Goal: Task Accomplishment & Management: Use online tool/utility

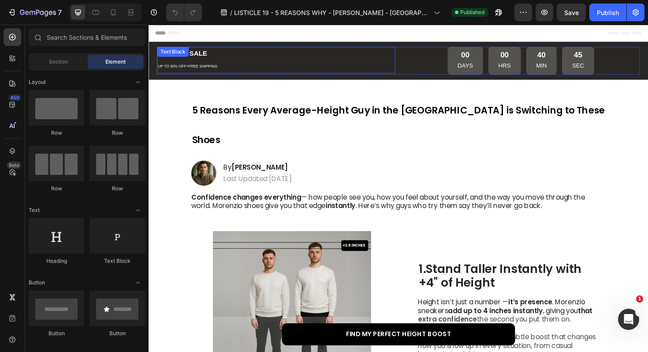
click at [197, 55] on div "SUMMER SALE UP TO 50% OFF+FREE SHIPPING Text Block" at bounding box center [283, 62] width 252 height 28
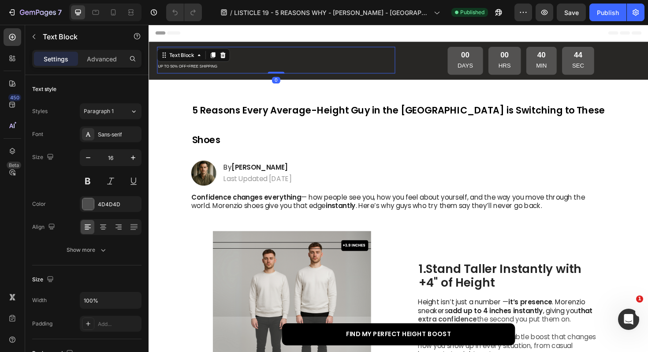
click at [197, 55] on div "Text Block" at bounding box center [184, 57] width 30 height 8
click at [247, 73] on p "SUMMER SALE UP TO 50% OFF+FREE SHIPPING" at bounding box center [283, 62] width 251 height 26
click at [180, 55] on strong "SUMMER SALE" at bounding box center [184, 54] width 52 height 7
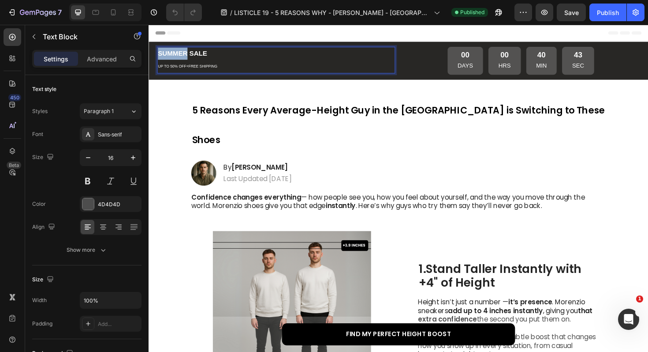
click at [180, 55] on strong "SUMMER SALE" at bounding box center [184, 54] width 52 height 7
click at [184, 54] on strong "AUTUMN SALE" at bounding box center [183, 54] width 51 height 7
copy strong "AUTUMN"
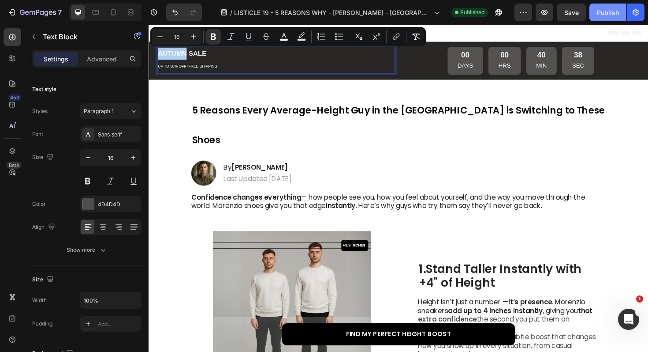
click at [607, 11] on div "Publish" at bounding box center [608, 12] width 22 height 9
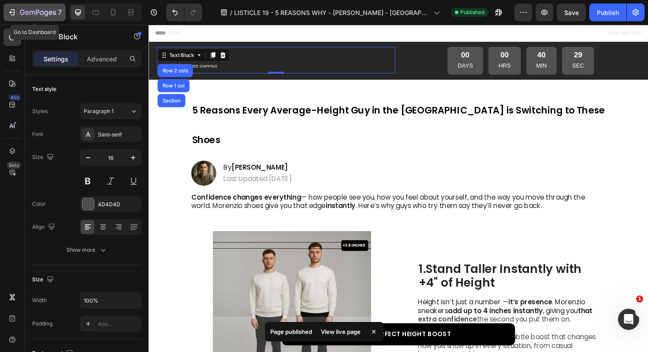
click at [26, 15] on icon "button" at bounding box center [27, 13] width 4 height 4
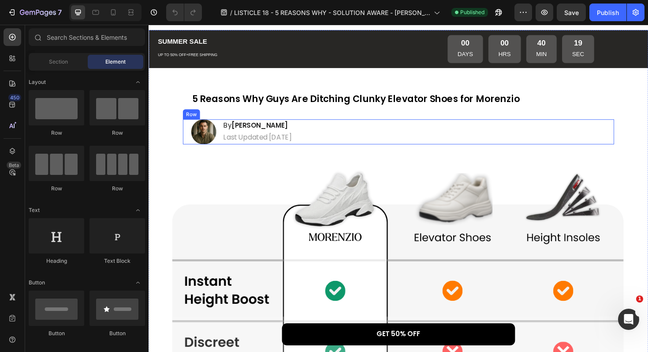
scroll to position [14, 0]
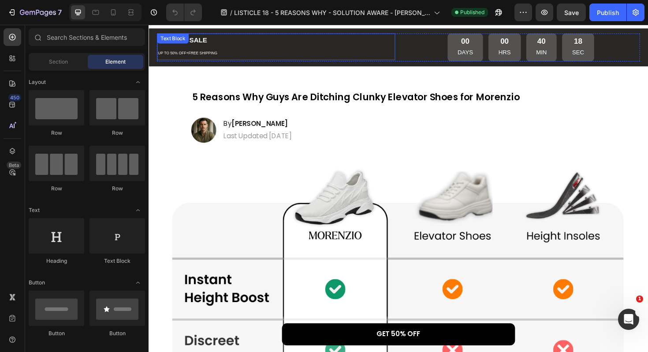
click at [201, 42] on div "SUMMER SALE UP TO 50% OFF+FREE SHIPPING Text Block" at bounding box center [283, 48] width 252 height 28
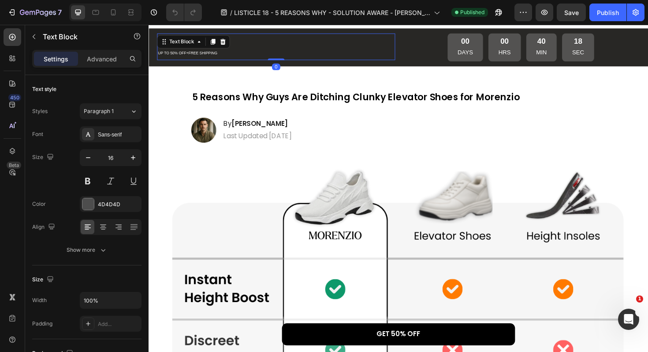
click at [201, 42] on icon at bounding box center [202, 42] width 7 height 7
click at [233, 61] on div "SUMMER SALE UP TO 50% OFF+FREE SHIPPING" at bounding box center [283, 48] width 252 height 28
click at [171, 37] on strong "SUMMER SALE" at bounding box center [184, 40] width 52 height 7
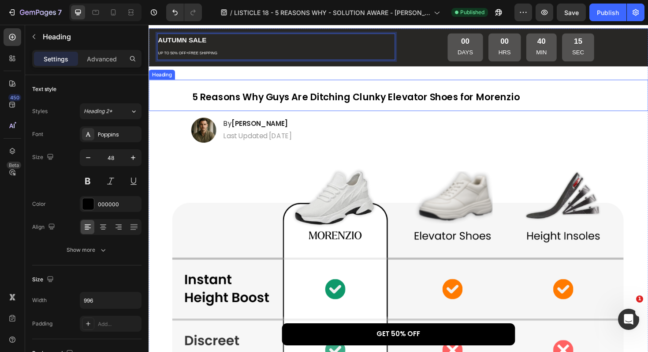
click at [282, 97] on strong "5 Reasons Why Guys Are Ditching Clunky Elevator Shoes for Morenzio" at bounding box center [368, 101] width 347 height 14
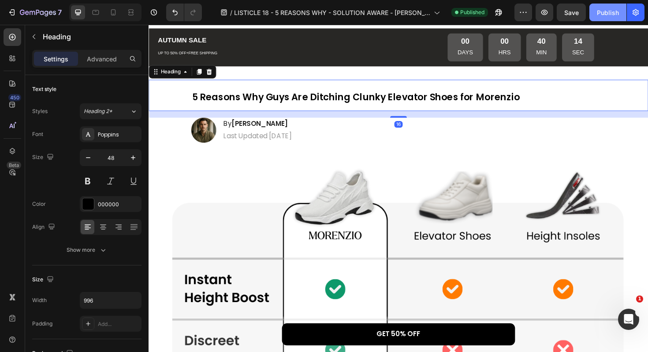
click at [618, 10] on div "Publish" at bounding box center [608, 12] width 22 height 9
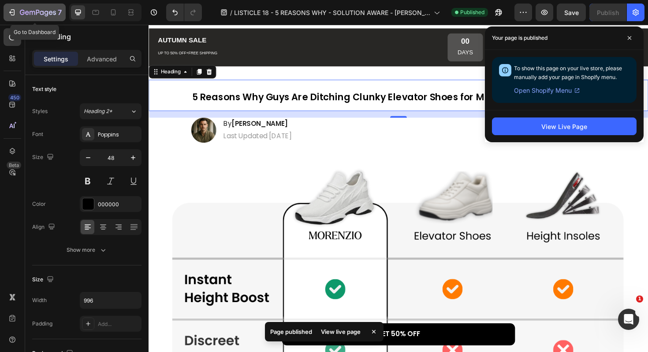
click at [39, 11] on icon "button" at bounding box center [38, 12] width 4 height 5
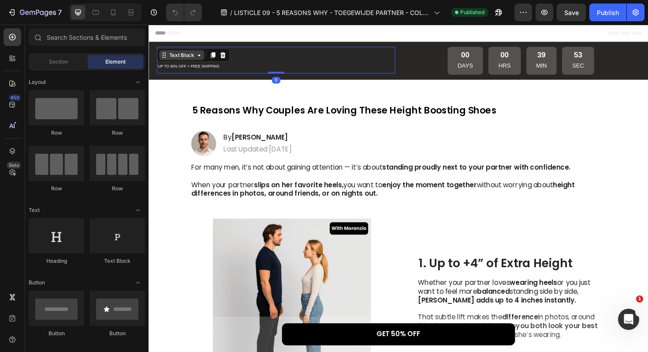
click at [176, 59] on div "SUMMER SALE UP TO 50% OFF + FREE SHIPPING Text Block 0" at bounding box center [283, 62] width 252 height 28
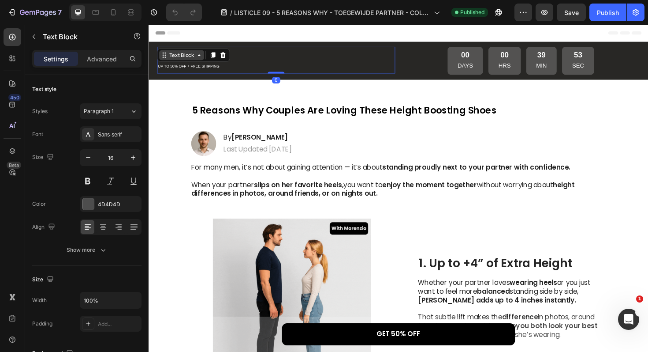
click at [176, 59] on div "Text Block" at bounding box center [184, 57] width 30 height 8
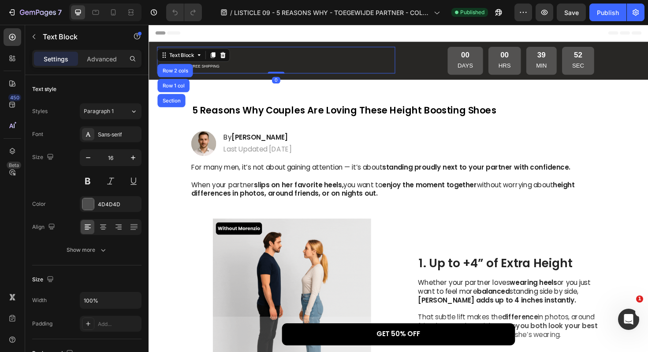
click at [232, 70] on p "SUMMER SALE UP TO 50% OFF + FREE SHIPPING" at bounding box center [283, 62] width 251 height 26
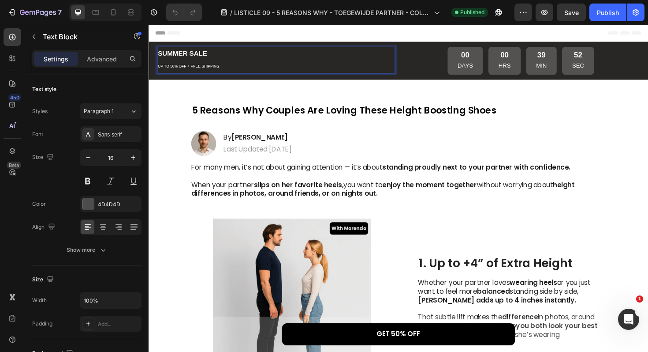
click at [172, 56] on strong "SUMMER SALE" at bounding box center [184, 54] width 52 height 7
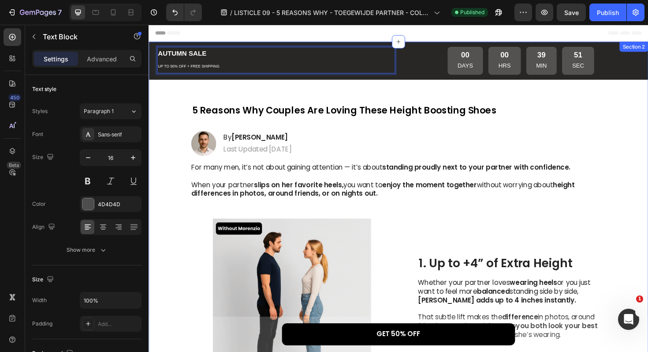
click at [330, 122] on h1 "5 Reasons Why Couples Are Loving These Height Boosting Shoes" at bounding box center [413, 113] width 439 height 33
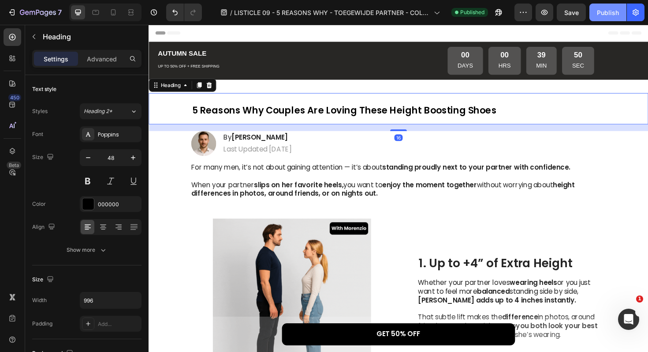
click at [595, 12] on button "Publish" at bounding box center [608, 13] width 37 height 18
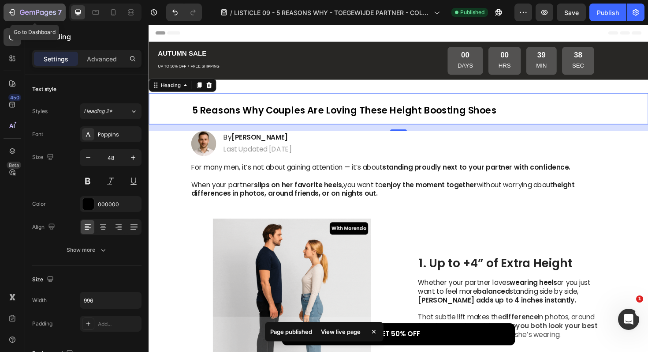
click at [47, 11] on icon "button" at bounding box center [47, 14] width 4 height 6
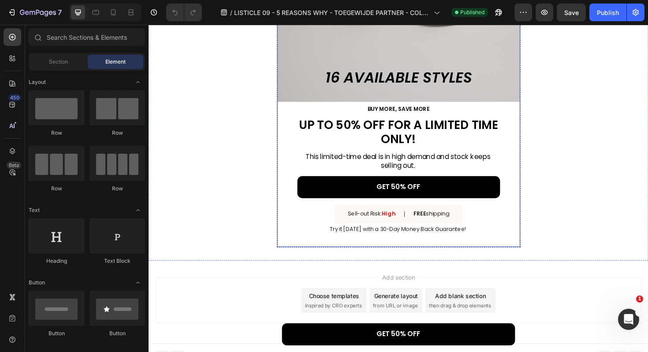
scroll to position [1361, 0]
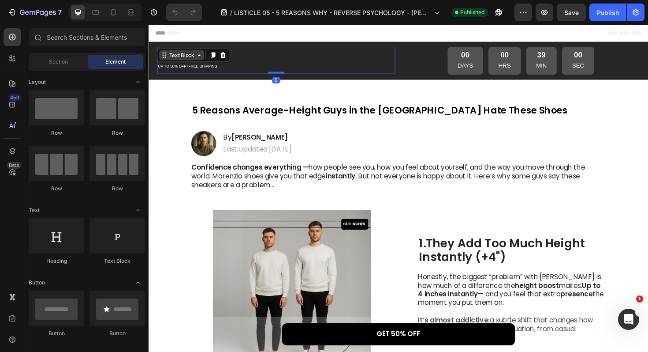
click at [180, 57] on div "Text Block" at bounding box center [184, 57] width 30 height 8
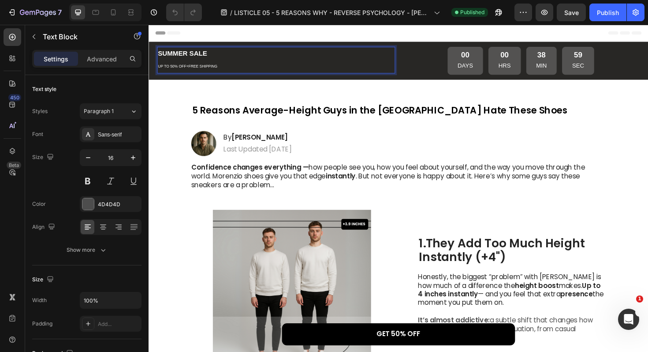
click at [230, 67] on p "SUMMER SALE UP TO 50% OFF+FREE SHIPPING" at bounding box center [283, 62] width 251 height 26
click at [173, 55] on strong "SUMMER SALE" at bounding box center [184, 54] width 52 height 7
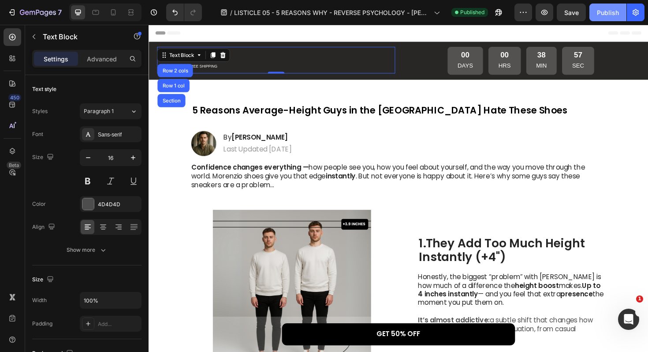
click at [609, 15] on div "Publish" at bounding box center [608, 12] width 22 height 9
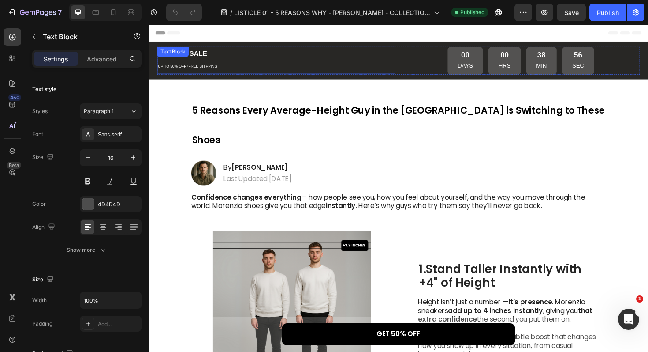
click at [168, 56] on div "Text Block" at bounding box center [174, 53] width 30 height 8
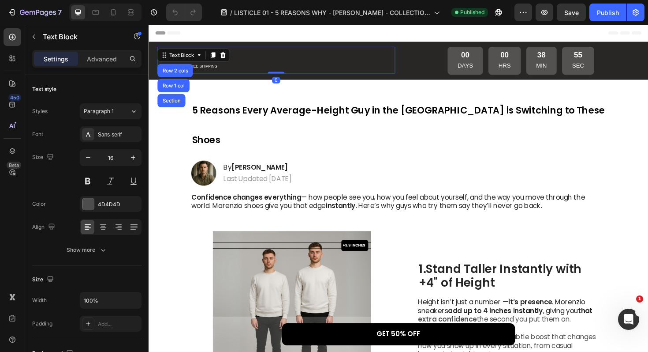
click at [232, 75] on p "SUMMER SALE UP TO 50% OFF+FREE SHIPPING" at bounding box center [283, 62] width 251 height 26
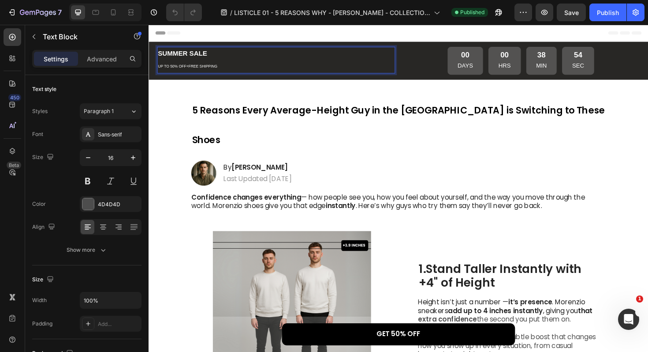
click at [181, 56] on strong "SUMMER SALE" at bounding box center [184, 54] width 52 height 7
click at [600, 15] on div "Publish" at bounding box center [608, 12] width 22 height 9
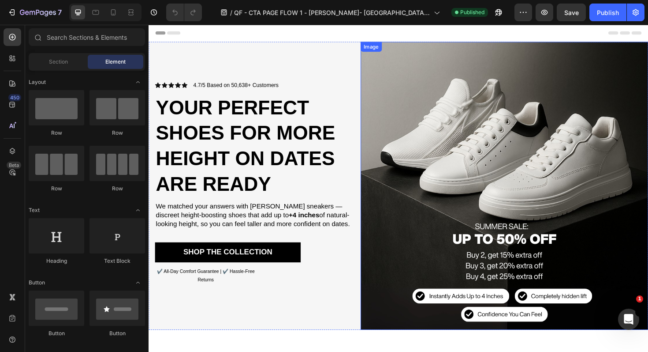
click at [420, 210] on img at bounding box center [525, 195] width 305 height 305
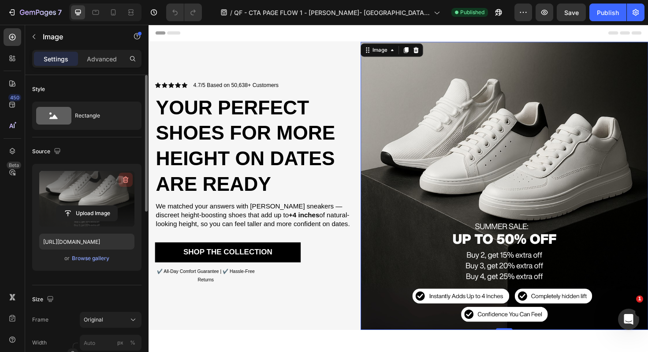
click at [126, 180] on icon "button" at bounding box center [125, 179] width 9 height 9
click at [115, 13] on icon at bounding box center [113, 12] width 5 height 6
type input "[URL][DOMAIN_NAME]"
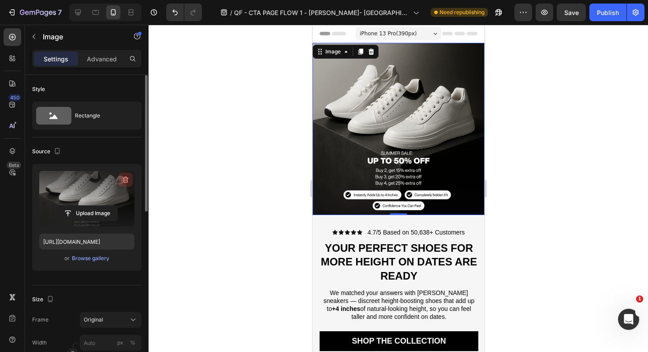
click at [126, 175] on icon "button" at bounding box center [125, 179] width 9 height 9
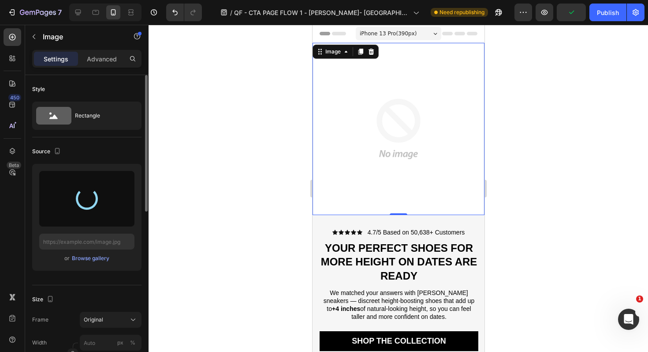
type input "[URL][DOMAIN_NAME]"
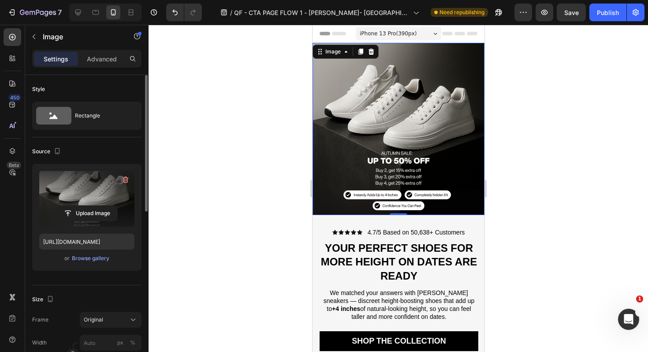
click at [596, 108] on div at bounding box center [399, 188] width 500 height 327
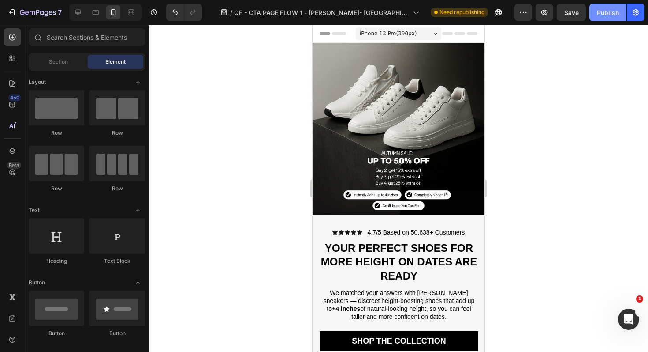
click at [604, 8] on div "Publish" at bounding box center [608, 12] width 22 height 9
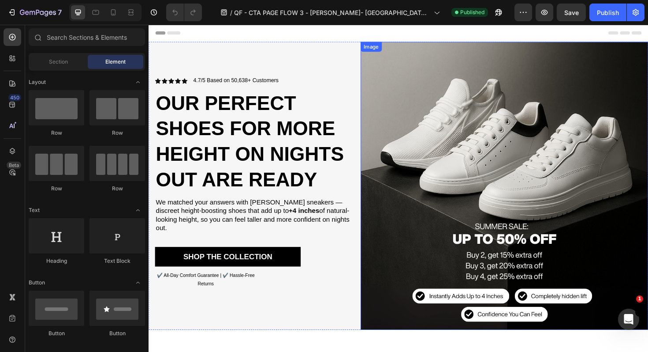
click at [455, 136] on img at bounding box center [525, 195] width 305 height 305
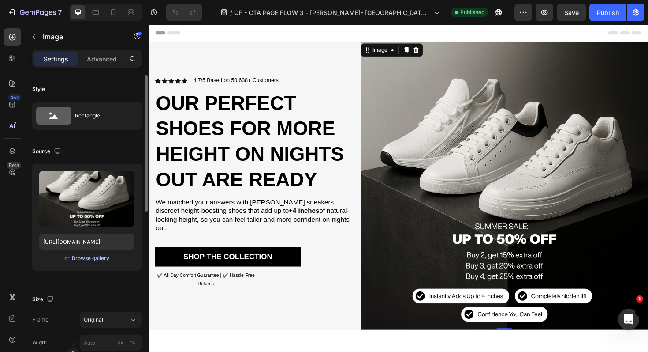
click at [99, 259] on div "Browse gallery" at bounding box center [90, 258] width 37 height 8
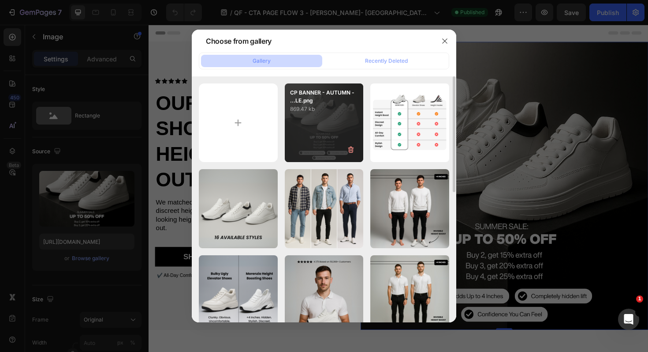
click at [348, 109] on p "869.47 kb" at bounding box center [324, 109] width 68 height 9
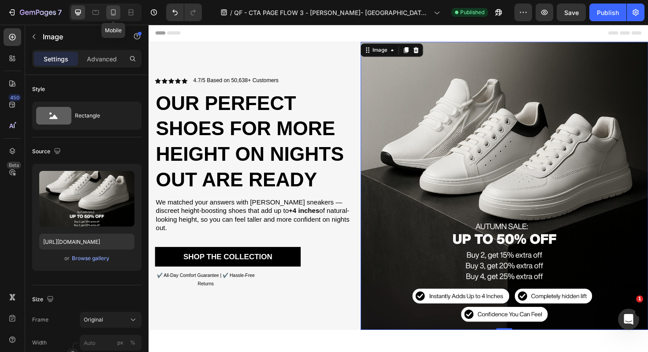
click at [113, 14] on icon at bounding box center [113, 14] width 2 height 1
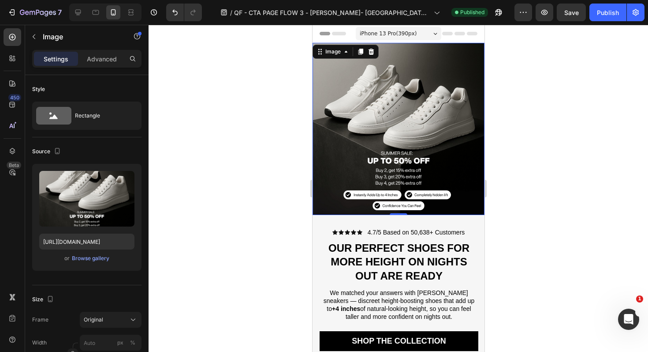
click at [380, 119] on img at bounding box center [398, 129] width 172 height 172
click at [86, 261] on div "Browse gallery" at bounding box center [90, 258] width 37 height 8
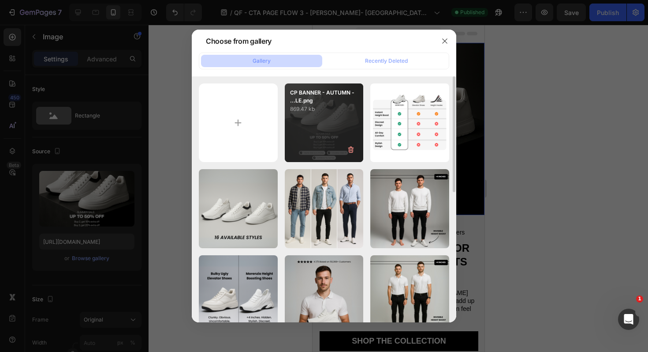
click at [305, 109] on p "869.47 kb" at bounding box center [324, 109] width 68 height 9
type input "[URL][DOMAIN_NAME]"
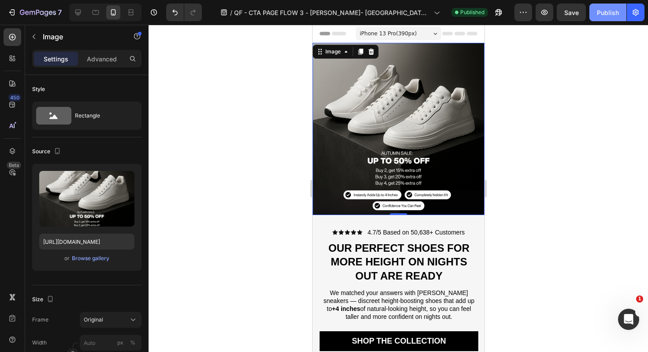
click at [617, 8] on div "Publish" at bounding box center [608, 12] width 22 height 9
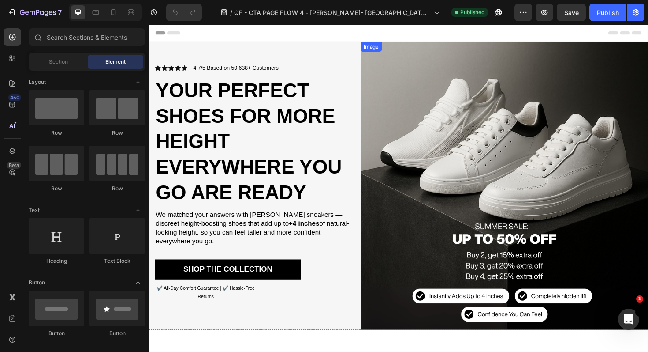
click at [470, 135] on img at bounding box center [525, 195] width 305 height 305
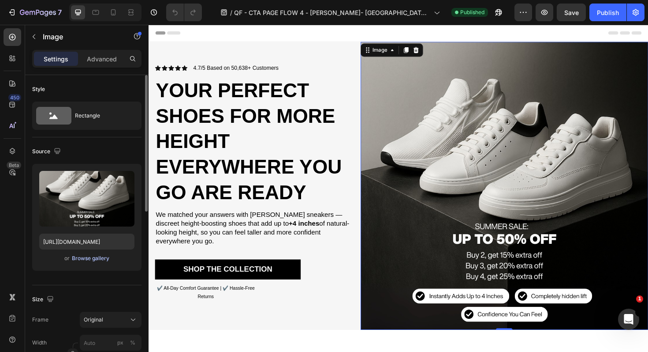
click at [101, 259] on div "Browse gallery" at bounding box center [90, 258] width 37 height 8
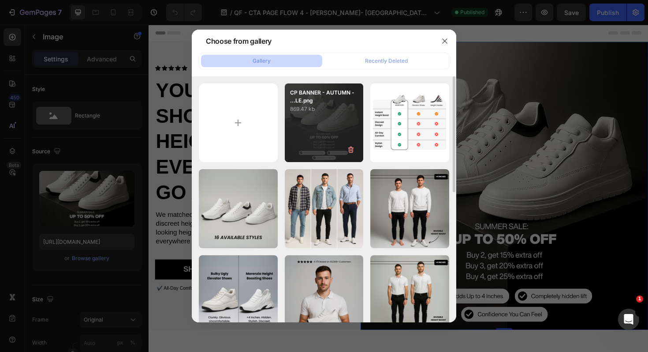
click at [306, 117] on div "CP BANNER - AUTUMN - ...LE.png 869.47 kb" at bounding box center [324, 122] width 79 height 79
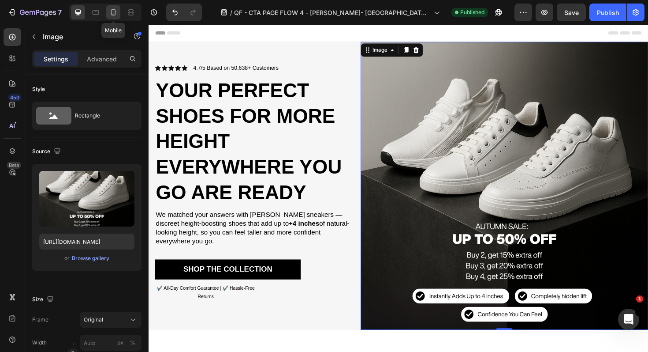
click at [112, 15] on icon at bounding box center [113, 12] width 9 height 9
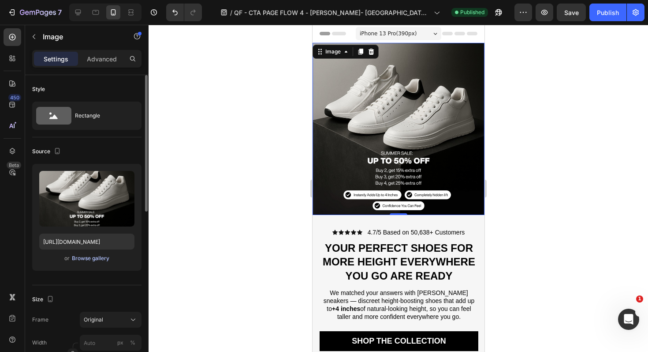
click at [95, 255] on div "Browse gallery" at bounding box center [90, 258] width 37 height 8
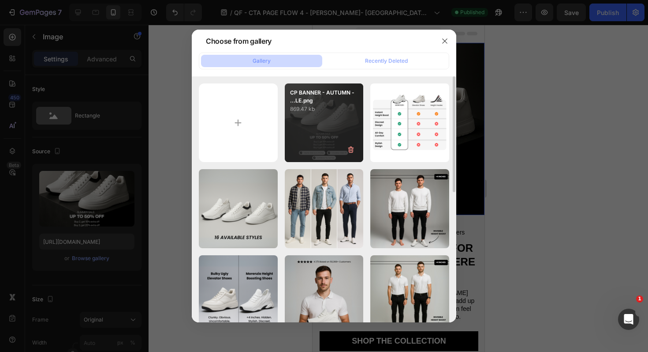
click at [317, 103] on p "CP BANNER - AUTUMN - ...LE.png" at bounding box center [324, 97] width 68 height 16
type input "[URL][DOMAIN_NAME]"
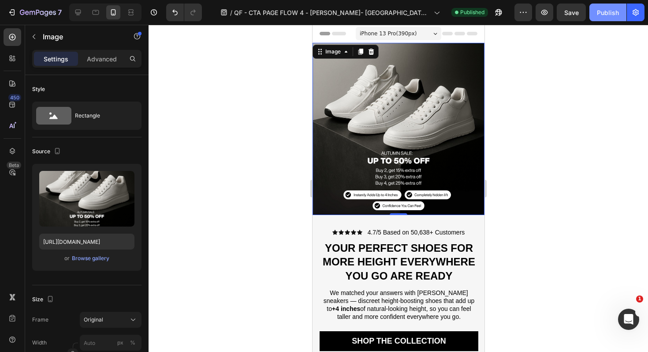
click at [602, 13] on div "Publish" at bounding box center [608, 12] width 22 height 9
click at [213, 64] on div at bounding box center [399, 188] width 500 height 327
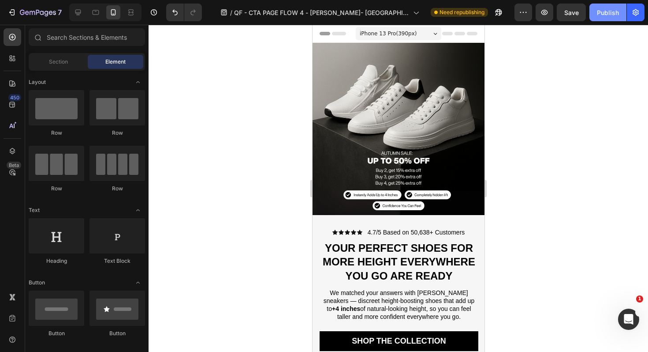
click at [600, 13] on div "Publish" at bounding box center [608, 12] width 22 height 9
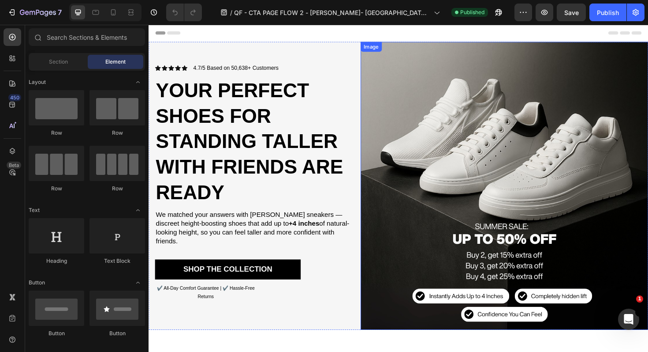
click at [431, 185] on img at bounding box center [525, 195] width 305 height 305
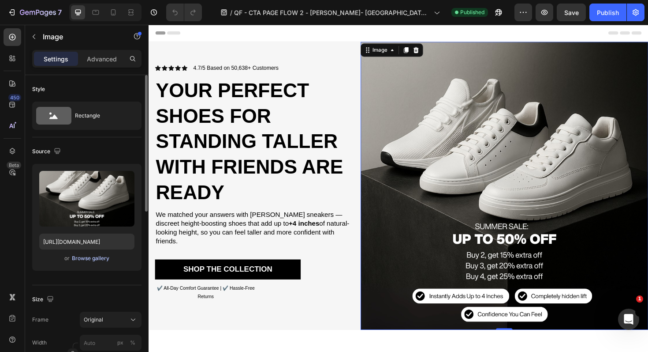
click at [92, 259] on div "Browse gallery" at bounding box center [90, 258] width 37 height 8
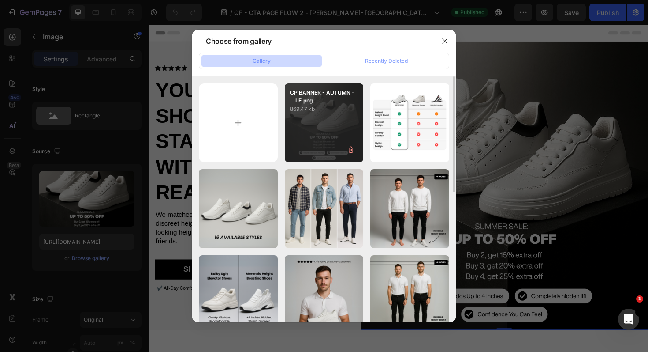
click at [340, 118] on div "CP BANNER - AUTUMN - ...LE.png 869.47 kb" at bounding box center [324, 122] width 79 height 79
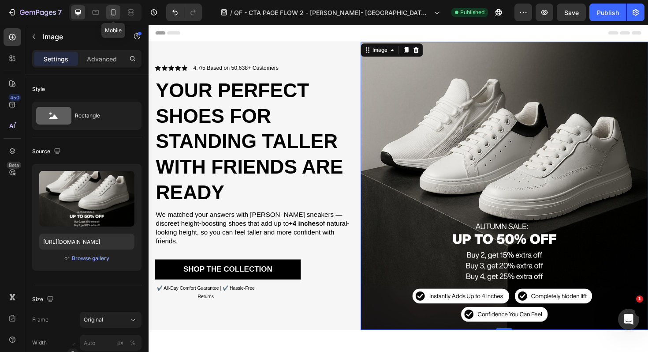
click at [116, 16] on icon at bounding box center [113, 12] width 9 height 9
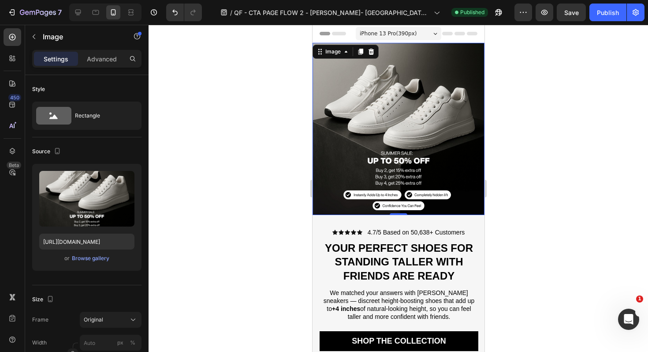
click at [364, 165] on img at bounding box center [398, 129] width 172 height 172
click at [104, 259] on div "Browse gallery" at bounding box center [90, 258] width 37 height 8
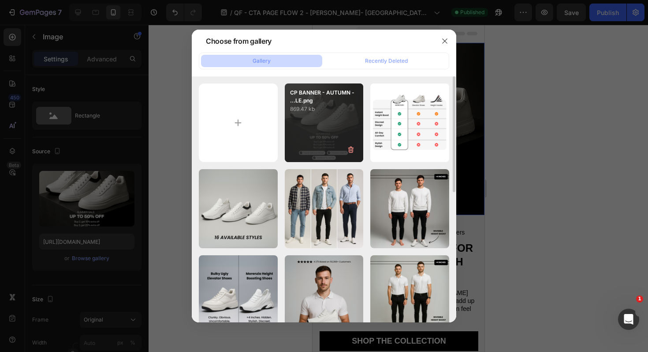
click at [287, 114] on div "CP BANNER - AUTUMN - ...LE.png 869.47 kb" at bounding box center [324, 122] width 79 height 79
type input "https://cdn.shopify.com/s/files/1/0940/0008/7375/files/gempages_580199797957329…"
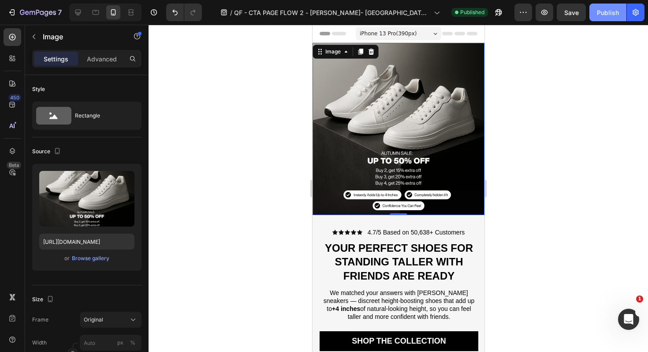
click at [607, 15] on div "Publish" at bounding box center [608, 12] width 22 height 9
click at [593, 199] on div at bounding box center [399, 188] width 500 height 327
